Goal: Information Seeking & Learning: Learn about a topic

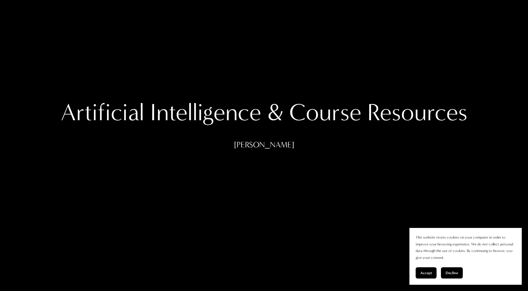
click at [465, 273] on div "Accept Decline" at bounding box center [465, 272] width 100 height 11
click at [449, 271] on span "Decline" at bounding box center [451, 272] width 12 height 4
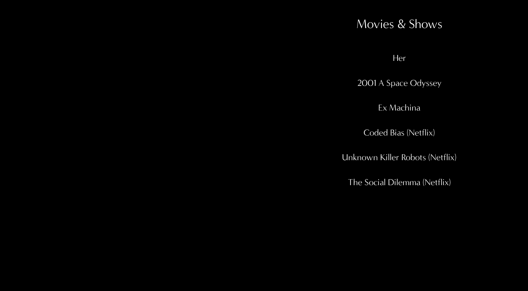
scroll to position [1684, 0]
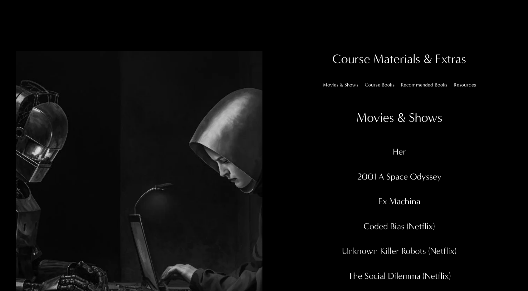
click at [466, 87] on label "Resources" at bounding box center [464, 84] width 27 height 5
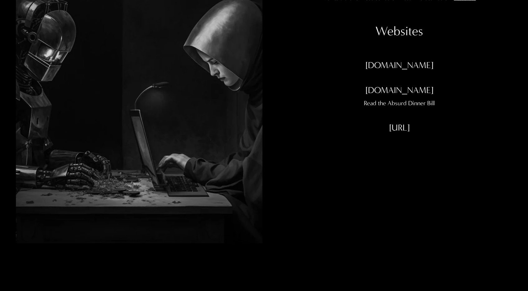
scroll to position [1778, 0]
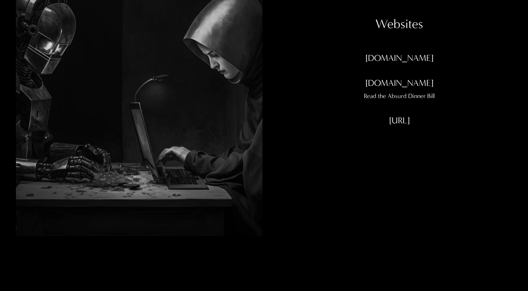
drag, startPoint x: 407, startPoint y: 94, endPoint x: 330, endPoint y: 101, distance: 77.6
click at [330, 77] on div "WanderingAlpha.org" at bounding box center [398, 64] width 225 height 25
drag, startPoint x: 380, startPoint y: 86, endPoint x: 361, endPoint y: 110, distance: 30.6
click at [363, 89] on div "TheDataOath.org" at bounding box center [398, 83] width 225 height 12
drag, startPoint x: 359, startPoint y: 90, endPoint x: 483, endPoint y: 107, distance: 124.6
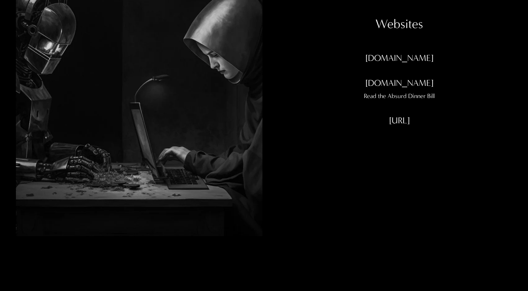
click at [483, 77] on div "WanderingAlpha.org" at bounding box center [398, 64] width 225 height 25
copy div "WanderingAlpha.org"
drag, startPoint x: 435, startPoint y: 115, endPoint x: 351, endPoint y: 118, distance: 83.6
click at [351, 89] on div "TheDataOath.org" at bounding box center [398, 83] width 225 height 12
copy div "TheDataOath.org"
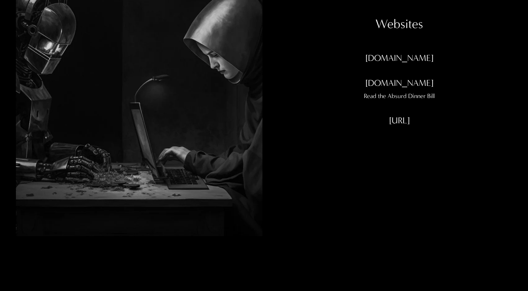
drag, startPoint x: 367, startPoint y: 154, endPoint x: 462, endPoint y: 161, distance: 95.4
click at [462, 139] on div "BillOfRights.ai" at bounding box center [398, 126] width 225 height 25
copy div "[URL]"
drag, startPoint x: 388, startPoint y: 129, endPoint x: 443, endPoint y: 129, distance: 54.3
click at [443, 102] on div "Read the Absurd Dinner Bill" at bounding box center [398, 95] width 225 height 11
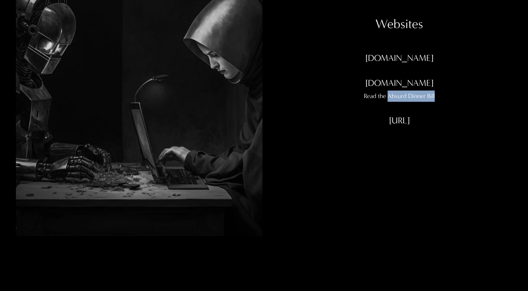
copy div "Absurd Dinner Bill"
click at [448, 165] on div "Movies & Shows Course Books Recommended Books Resources Movies & Shows Her 2001…" at bounding box center [398, 75] width 225 height 180
drag, startPoint x: 376, startPoint y: 149, endPoint x: 426, endPoint y: 147, distance: 50.2
click at [426, 126] on div "[URL]" at bounding box center [398, 120] width 225 height 12
copy div "[URL]"
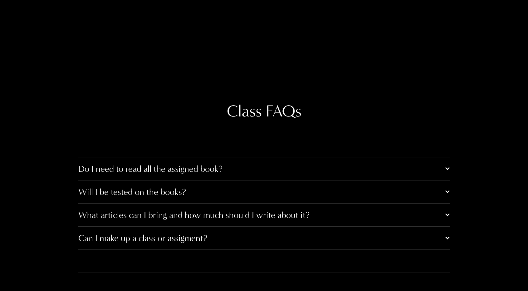
scroll to position [3150, 0]
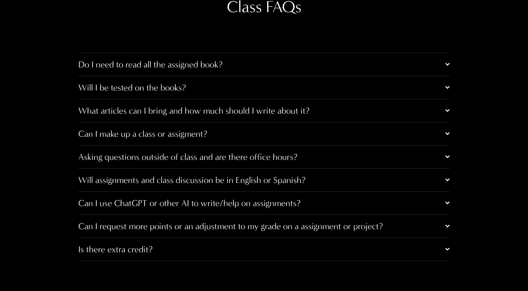
click at [371, 70] on span "Do I need to read all the assigned book?" at bounding box center [261, 64] width 367 height 10
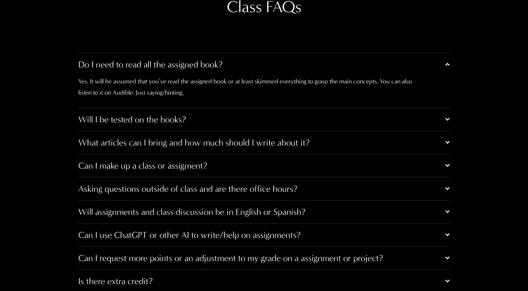
click at [371, 70] on span "Do I need to read all the assigned book?" at bounding box center [261, 64] width 367 height 10
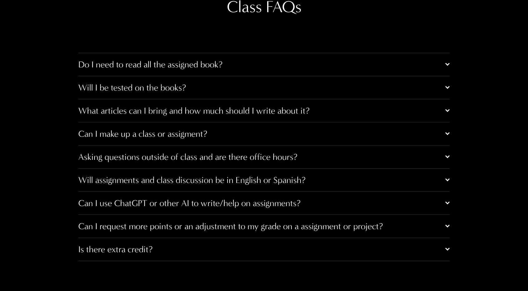
click at [253, 93] on span "Will I be tested on the books?" at bounding box center [261, 87] width 367 height 10
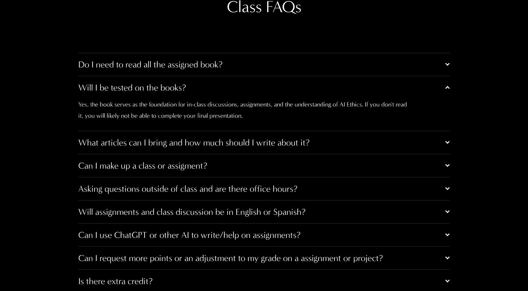
click at [253, 93] on span "Will I be tested on the books?" at bounding box center [261, 87] width 367 height 10
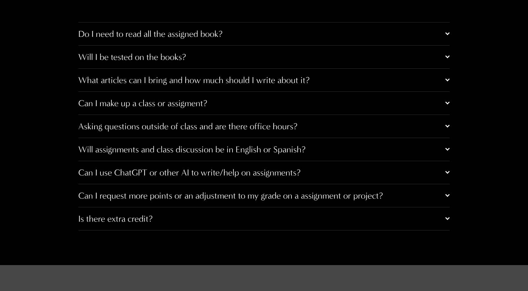
scroll to position [3159, 0]
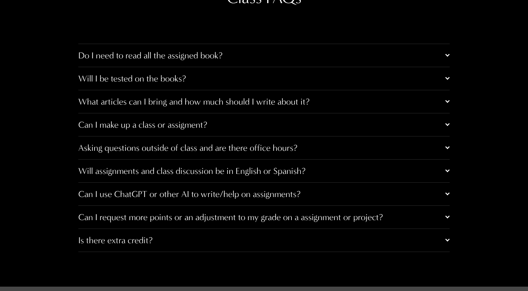
click at [260, 199] on span "Can I use ChatGPT or other AI to write/help on assignments?" at bounding box center [261, 194] width 367 height 10
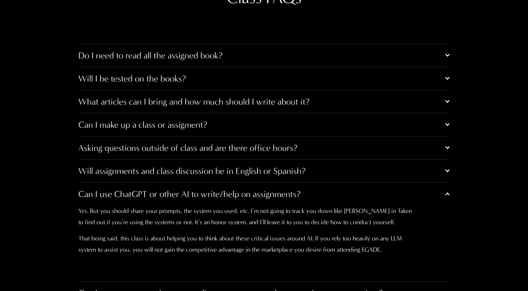
click at [260, 199] on span "Can I use ChatGPT or other AI to write/help on assignments?" at bounding box center [261, 194] width 367 height 10
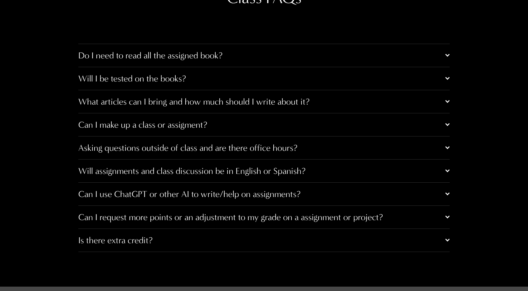
click at [253, 205] on button "Can I use ChatGPT or other AI to write/help on assignments?" at bounding box center [263, 193] width 371 height 23
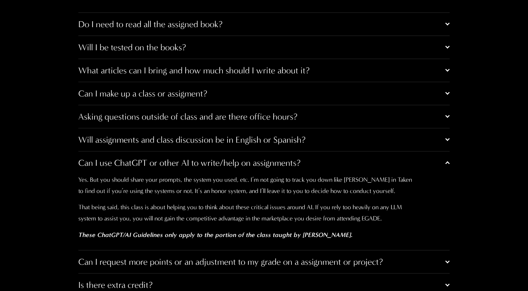
scroll to position [3221, 0]
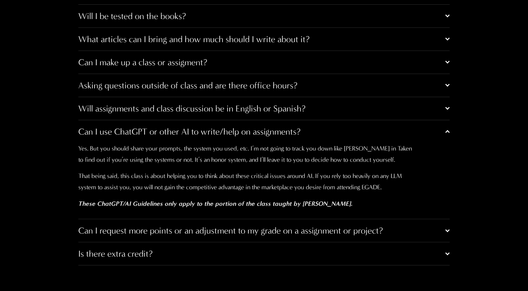
click at [360, 90] on span "Asking questions outside of class and are there office hours?" at bounding box center [261, 85] width 367 height 10
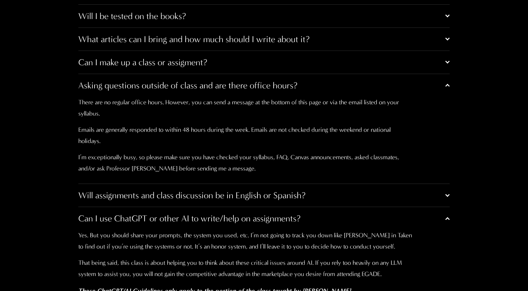
click at [360, 90] on span "Asking questions outside of class and are there office hours?" at bounding box center [261, 85] width 367 height 10
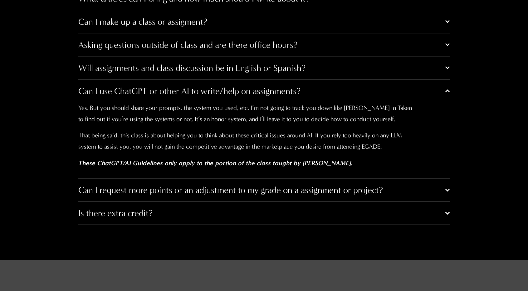
scroll to position [3284, 0]
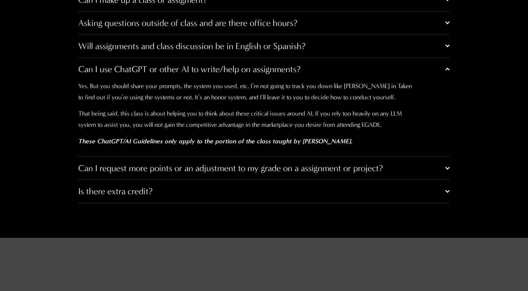
click at [280, 173] on span "Can I request more points or an adjustment to my grade on a assignment or proje…" at bounding box center [261, 168] width 367 height 10
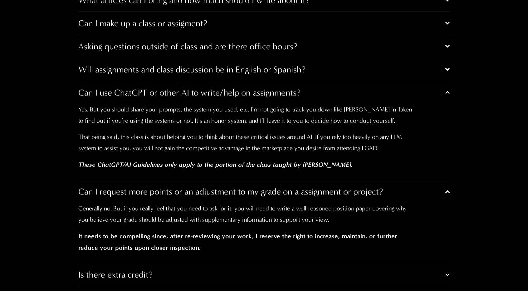
scroll to position [3253, 0]
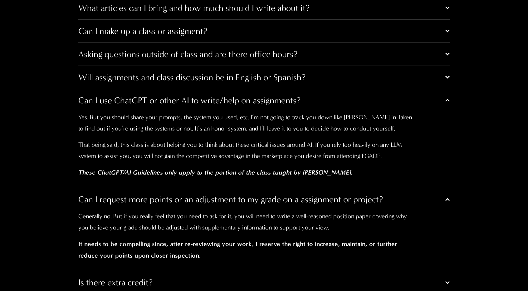
click at [293, 59] on span "Asking questions outside of class and are there office hours?" at bounding box center [261, 54] width 367 height 10
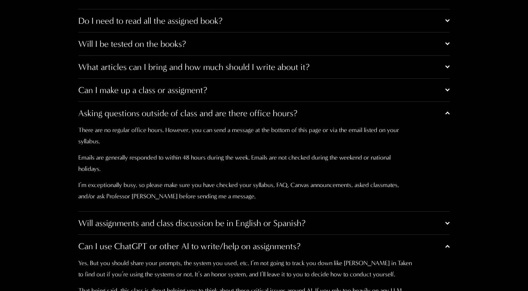
scroll to position [3190, 0]
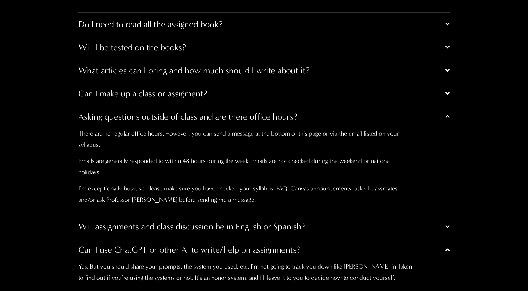
click at [274, 122] on span "Asking questions outside of class and are there office hours?" at bounding box center [261, 116] width 367 height 10
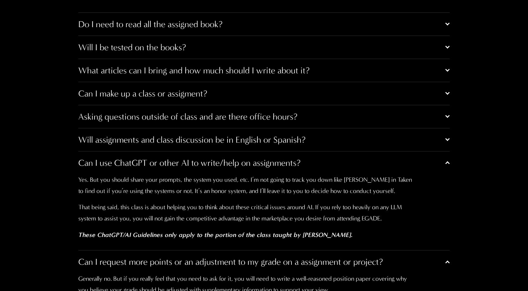
click at [232, 99] on span "Can I make up a class or assigment?" at bounding box center [261, 93] width 367 height 10
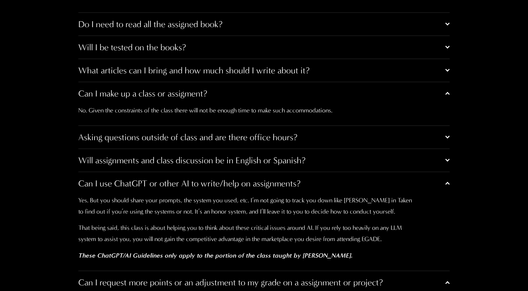
click at [238, 82] on button "What articles can I bring and how much should I write about it?" at bounding box center [263, 70] width 371 height 23
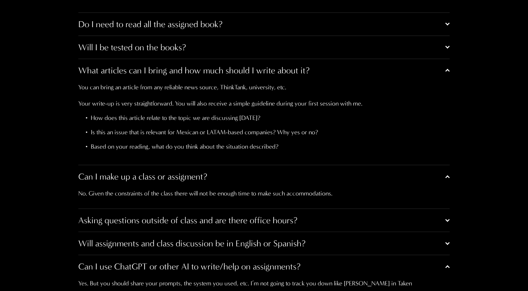
click at [143, 75] on span "What articles can I bring and how much should I write about it?" at bounding box center [261, 70] width 367 height 10
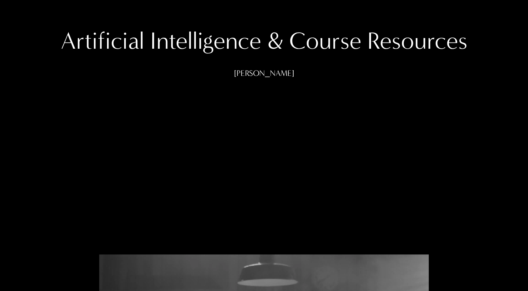
scroll to position [0, 0]
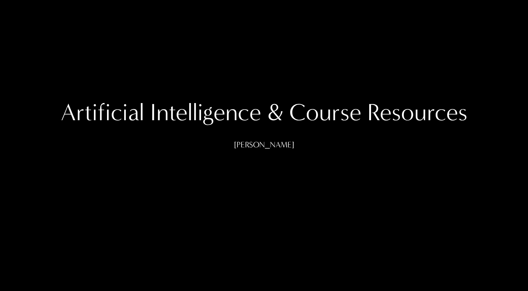
click at [221, 113] on h1 "Artificial Intelligence & Course Resources" at bounding box center [263, 113] width 413 height 30
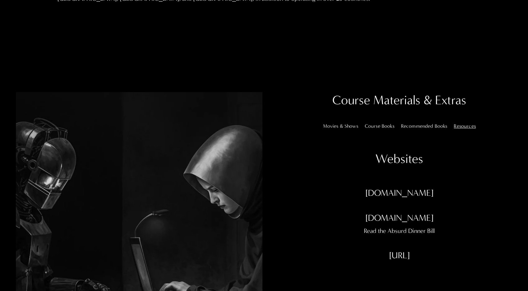
scroll to position [1633, 0]
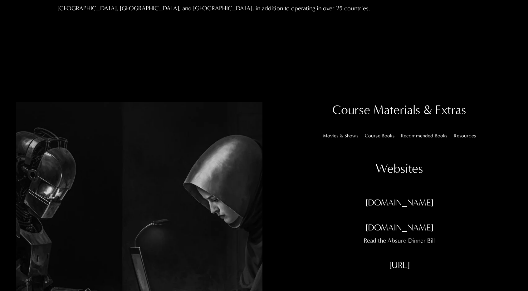
click at [431, 138] on label "Recommended Books" at bounding box center [423, 135] width 51 height 5
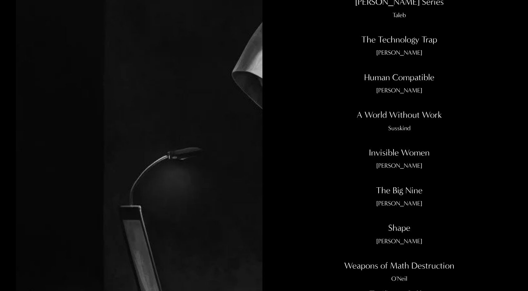
scroll to position [1727, 0]
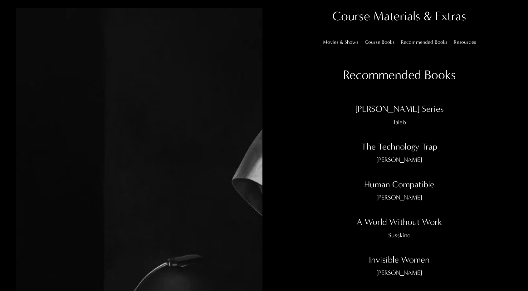
click at [390, 45] on label "Course Books" at bounding box center [379, 42] width 35 height 5
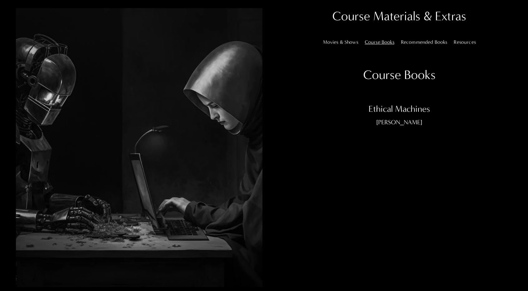
click at [400, 90] on div "Course Books" at bounding box center [398, 78] width 225 height 24
drag, startPoint x: 368, startPoint y: 138, endPoint x: 412, endPoint y: 156, distance: 47.8
click at [412, 140] on div "Ethical Machines Blackman" at bounding box center [398, 122] width 225 height 38
click at [459, 186] on div "Movies & Shows Course Books Recommended Books Resources Movies & Shows Her 2001…" at bounding box center [398, 126] width 225 height 180
click at [420, 128] on div "[PERSON_NAME]" at bounding box center [398, 122] width 225 height 11
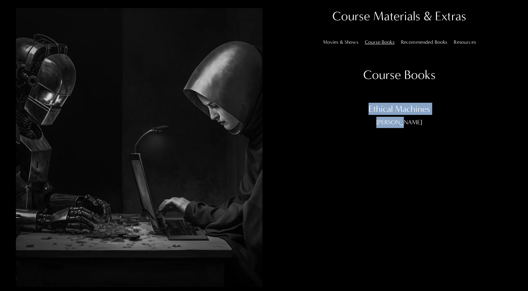
drag, startPoint x: 402, startPoint y: 153, endPoint x: 340, endPoint y: 133, distance: 64.8
click at [340, 133] on div "Course Books Ethical Machines Blackman" at bounding box center [398, 103] width 225 height 74
copy div "Ethical Machines Blackman"
drag, startPoint x: 396, startPoint y: 150, endPoint x: 395, endPoint y: 146, distance: 4.6
click at [396, 128] on div "[PERSON_NAME]" at bounding box center [398, 122] width 225 height 11
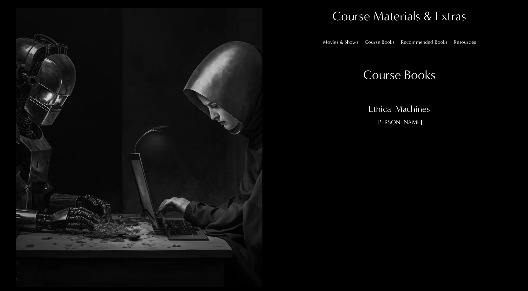
click at [382, 84] on div "Course Books" at bounding box center [398, 75] width 225 height 18
click at [387, 84] on div "Course Books" at bounding box center [398, 75] width 225 height 18
click at [338, 47] on div "Movies & Shows Course Books Recommended Books Resources" at bounding box center [398, 41] width 225 height 11
click at [339, 45] on label "Movies & Shows" at bounding box center [340, 42] width 40 height 5
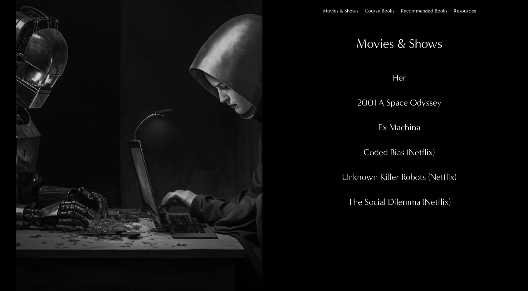
scroll to position [1820, 0]
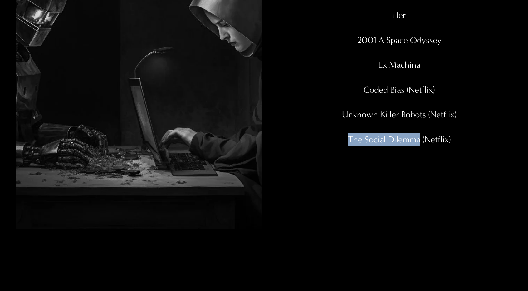
drag, startPoint x: 349, startPoint y: 172, endPoint x: 420, endPoint y: 172, distance: 70.8
click at [420, 145] on div "The Social Dilemma (Netflix)" at bounding box center [398, 139] width 225 height 12
copy div "The Social Dilemma"
click at [341, 120] on div "Unknown Killer Robots (Netflix)" at bounding box center [398, 114] width 225 height 12
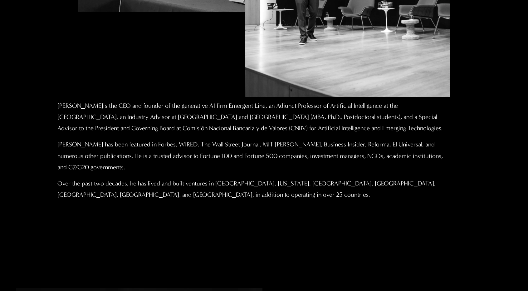
scroll to position [1446, 0]
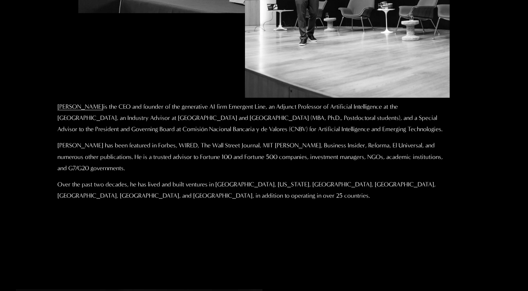
click at [97, 110] on link "[PERSON_NAME]" at bounding box center [80, 106] width 46 height 7
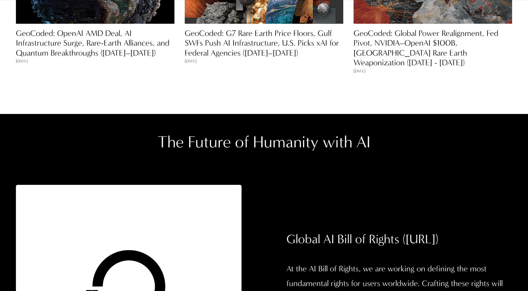
scroll to position [662, 0]
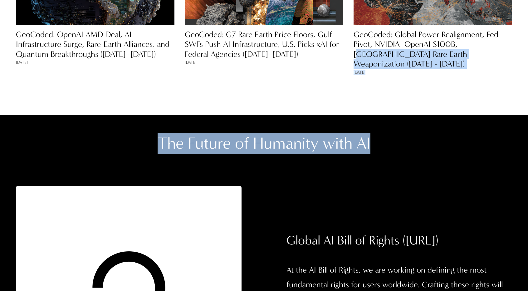
drag, startPoint x: 524, startPoint y: 119, endPoint x: 467, endPoint y: 97, distance: 61.5
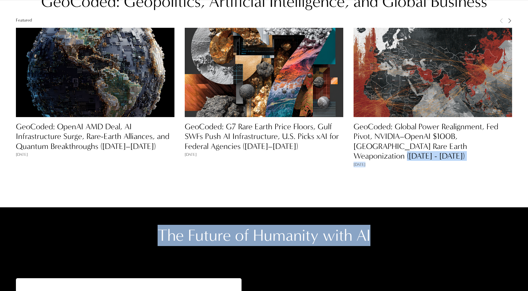
scroll to position [569, 0]
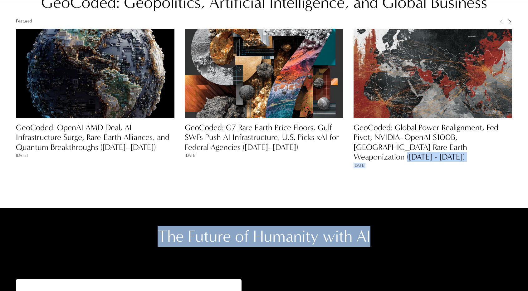
click at [470, 192] on div "GeoCoded: Geopolitics, Artificial Intelligence, and Global Business Featured Oc…" at bounding box center [264, 82] width 528 height 251
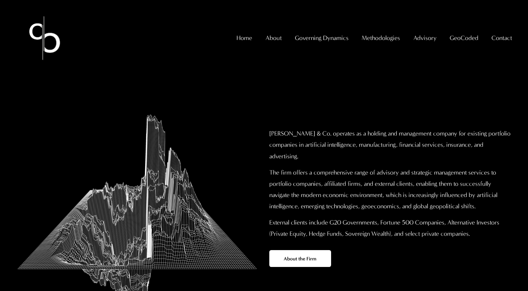
scroll to position [188, 0]
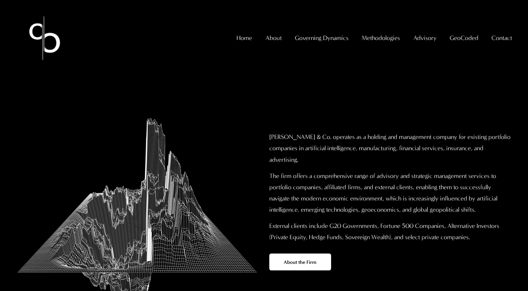
click at [0, 0] on span "[PERSON_NAME]" at bounding box center [0, 0] width 0 height 0
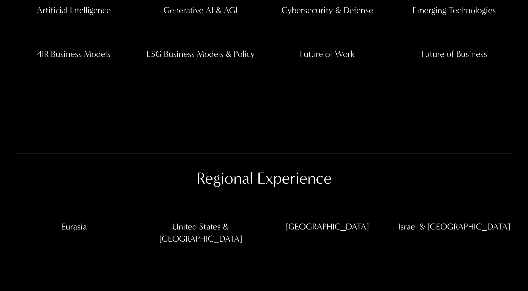
scroll to position [1497, 0]
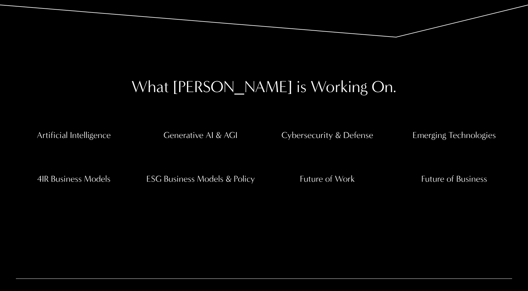
click at [214, 177] on h4 "ESG Business Models & Policy" at bounding box center [201, 179] width 116 height 12
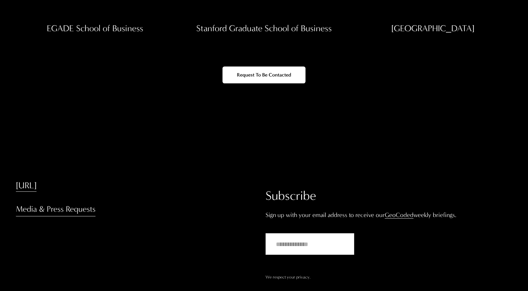
scroll to position [2058, 0]
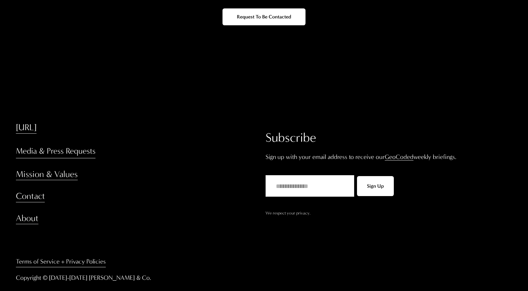
click at [36, 122] on link "[URL]" at bounding box center [26, 127] width 21 height 12
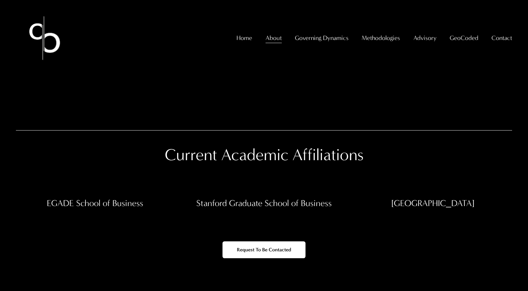
scroll to position [1825, 0]
click at [100, 197] on h4 "EGADE School of Business" at bounding box center [95, 203] width 158 height 12
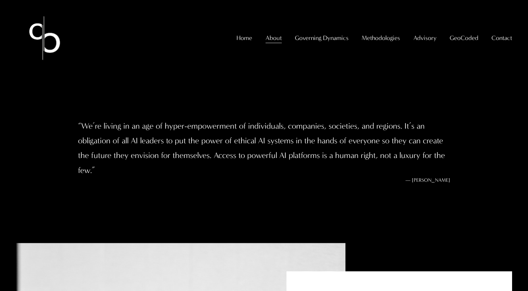
scroll to position [0, 0]
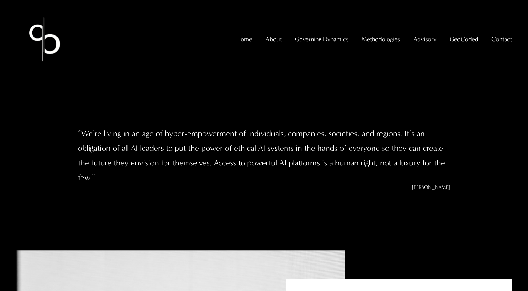
click at [45, 52] on img at bounding box center [44, 39] width 57 height 57
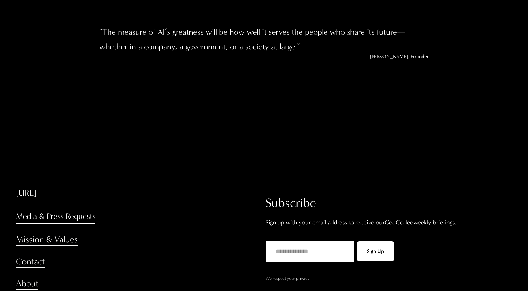
scroll to position [1225, 0]
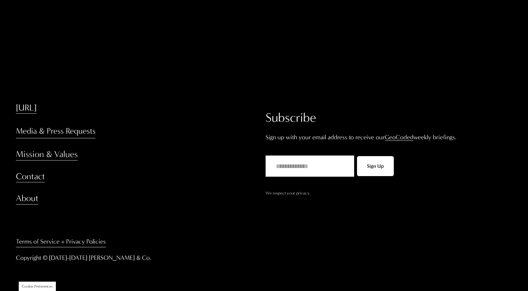
click at [58, 130] on link "Media & Press Requests" at bounding box center [56, 131] width 80 height 15
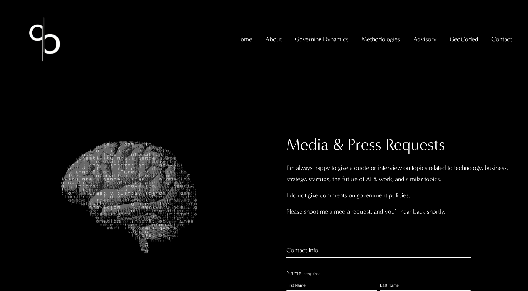
select select "**"
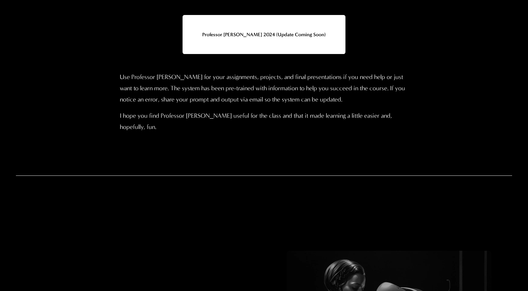
scroll to position [2548, 0]
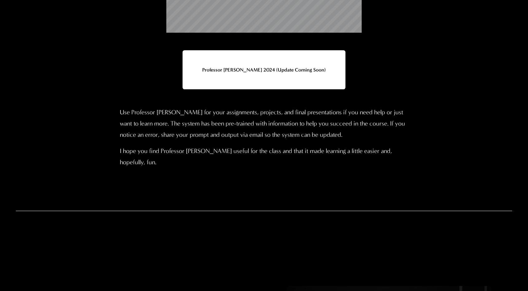
click at [280, 89] on link "Professor [PERSON_NAME] 2024 (Update Coming Soon)" at bounding box center [263, 69] width 163 height 39
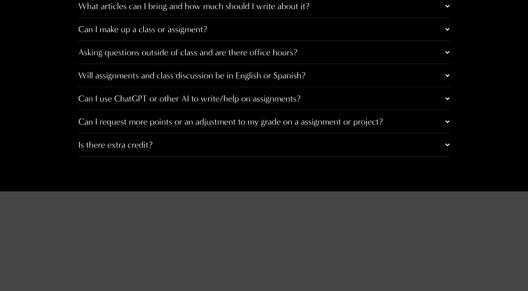
scroll to position [3287, 0]
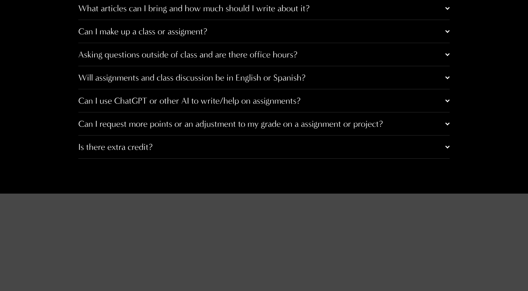
click at [275, 89] on button "Will assignments and class discussion be in English or Spanish?" at bounding box center [263, 77] width 371 height 23
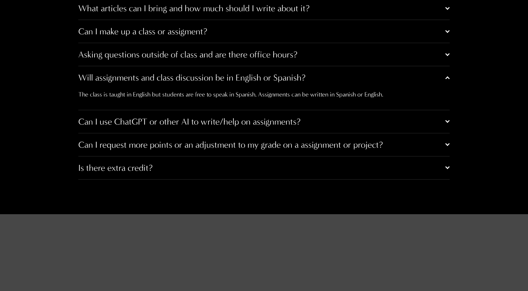
click at [286, 127] on span "Can I use ChatGPT or other AI to write/help on assignments?" at bounding box center [261, 121] width 367 height 10
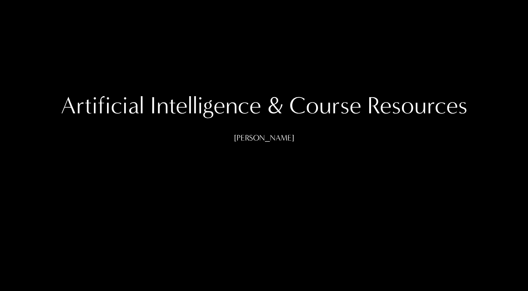
scroll to position [0, 0]
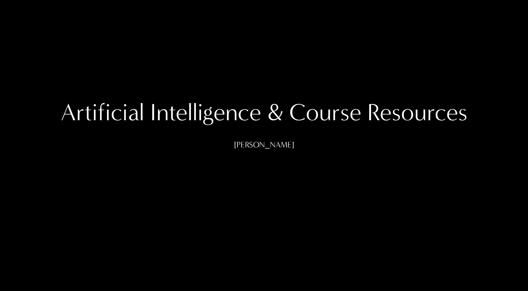
click at [268, 146] on p "[PERSON_NAME]" at bounding box center [263, 144] width 413 height 15
click at [240, 101] on h1 "Artificial Intelligence & Course Resources" at bounding box center [263, 113] width 413 height 30
click at [395, 51] on div "Artificial Intelligence & Course Resources [PERSON_NAME]" at bounding box center [264, 145] width 528 height 201
click at [268, 154] on div "Artificial Intelligence & Course Resources [PERSON_NAME]" at bounding box center [263, 145] width 413 height 95
